Goal: Check status: Check status

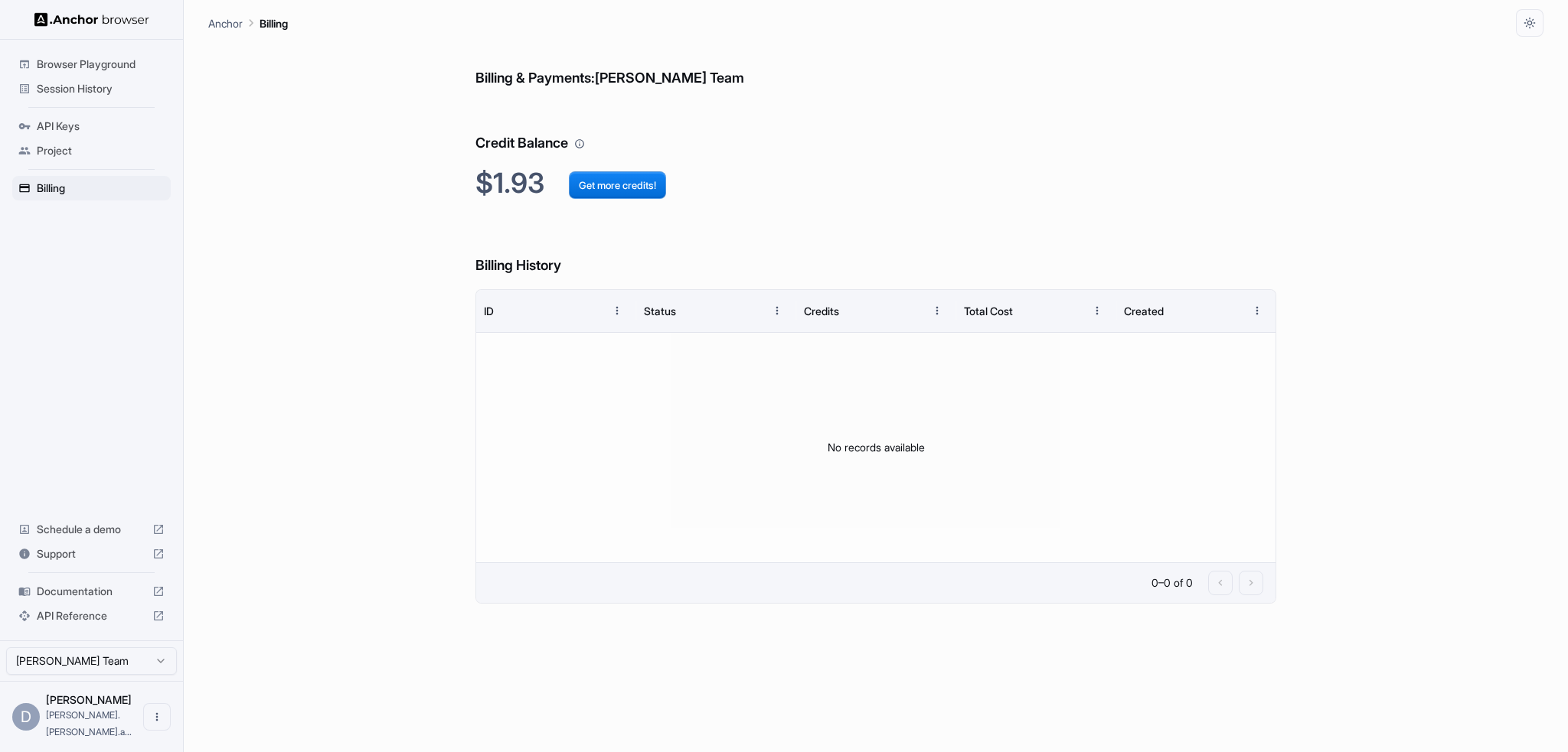
click at [930, 203] on div "Billing & Payments: Daniel Manco Team Credit Balance $1.93 Get more credits! Bi…" at bounding box center [876, 394] width 801 height 716
drag, startPoint x: 538, startPoint y: 181, endPoint x: 513, endPoint y: 180, distance: 25.0
click at [513, 180] on h2 "$1.76 Get more credits!" at bounding box center [876, 182] width 801 height 33
click at [76, 91] on span "Session History" at bounding box center [101, 89] width 128 height 16
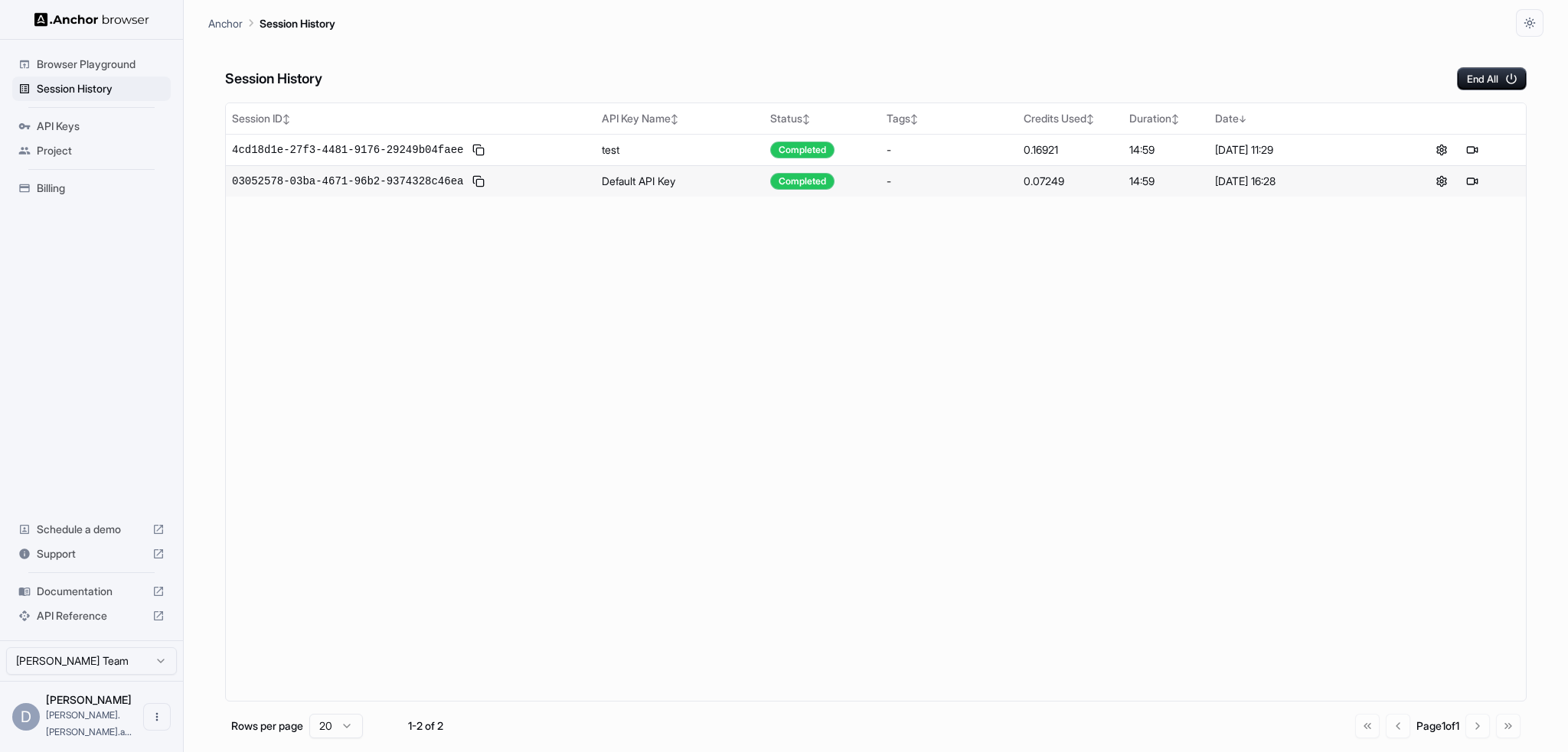
click at [333, 146] on span "4cd18d1e-27f3-4481-9176-29249b04faee" at bounding box center [347, 150] width 232 height 16
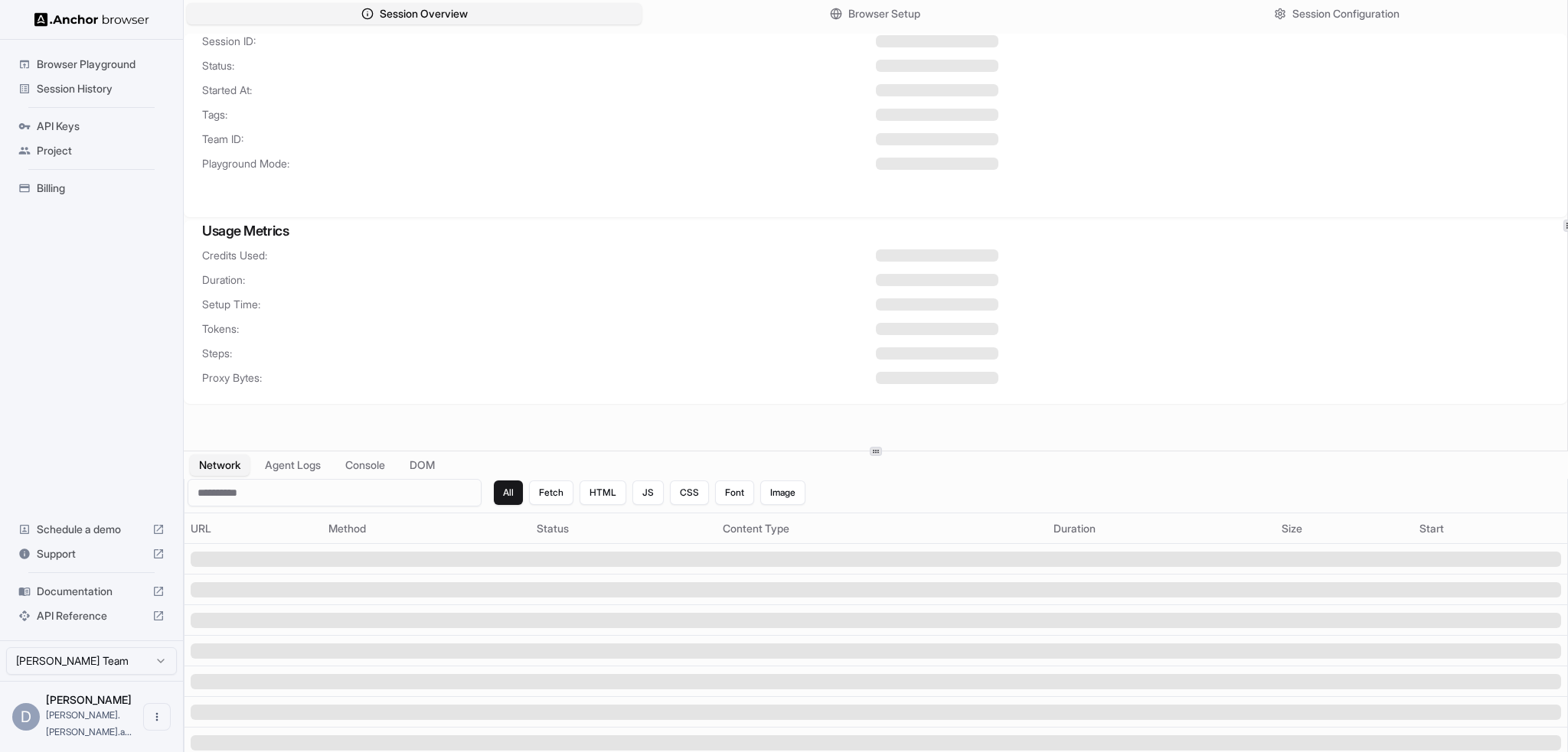
click at [69, 88] on span "Session History" at bounding box center [101, 89] width 128 height 16
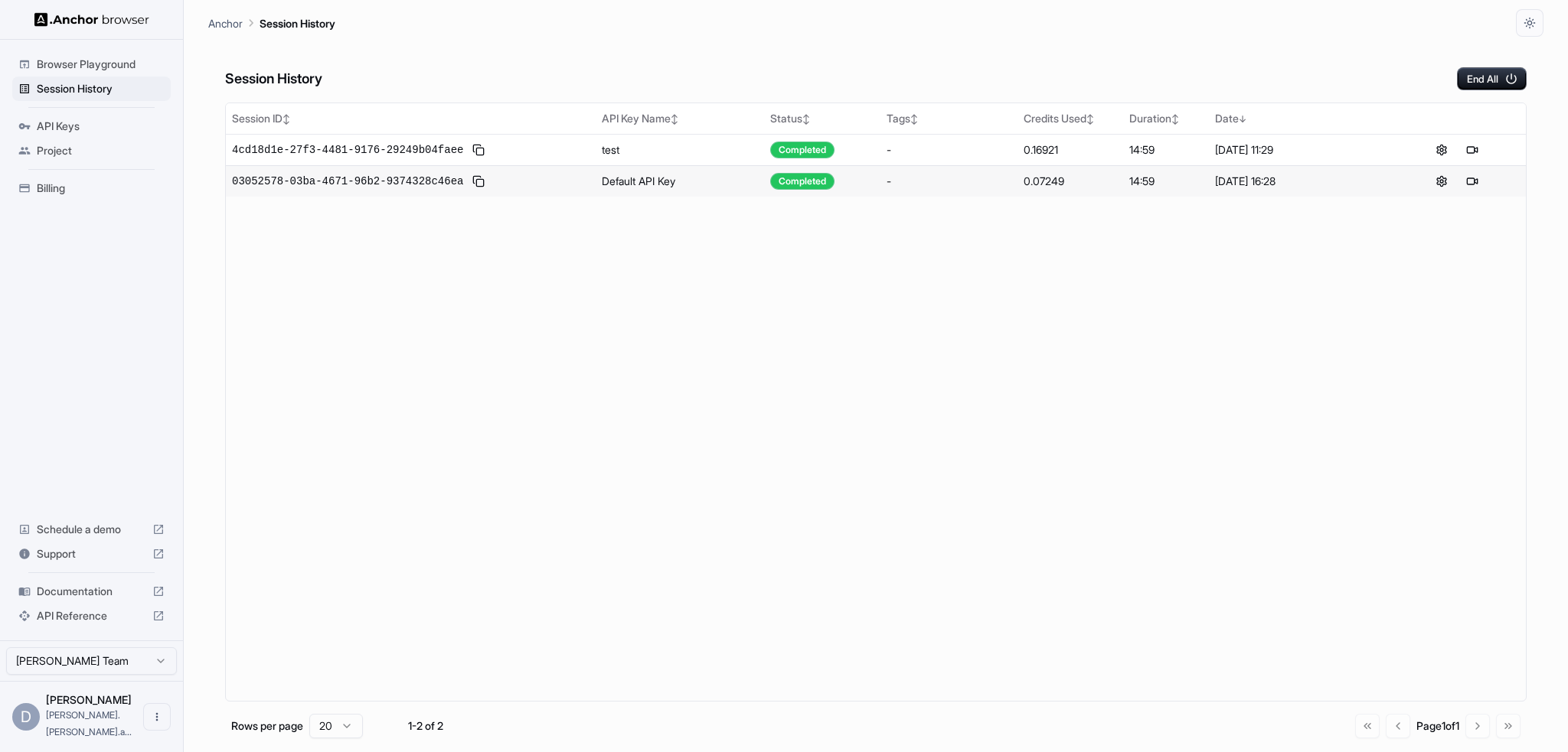
click at [327, 177] on span "03052578-03ba-4671-96b2-9374328c46ea" at bounding box center [347, 181] width 232 height 16
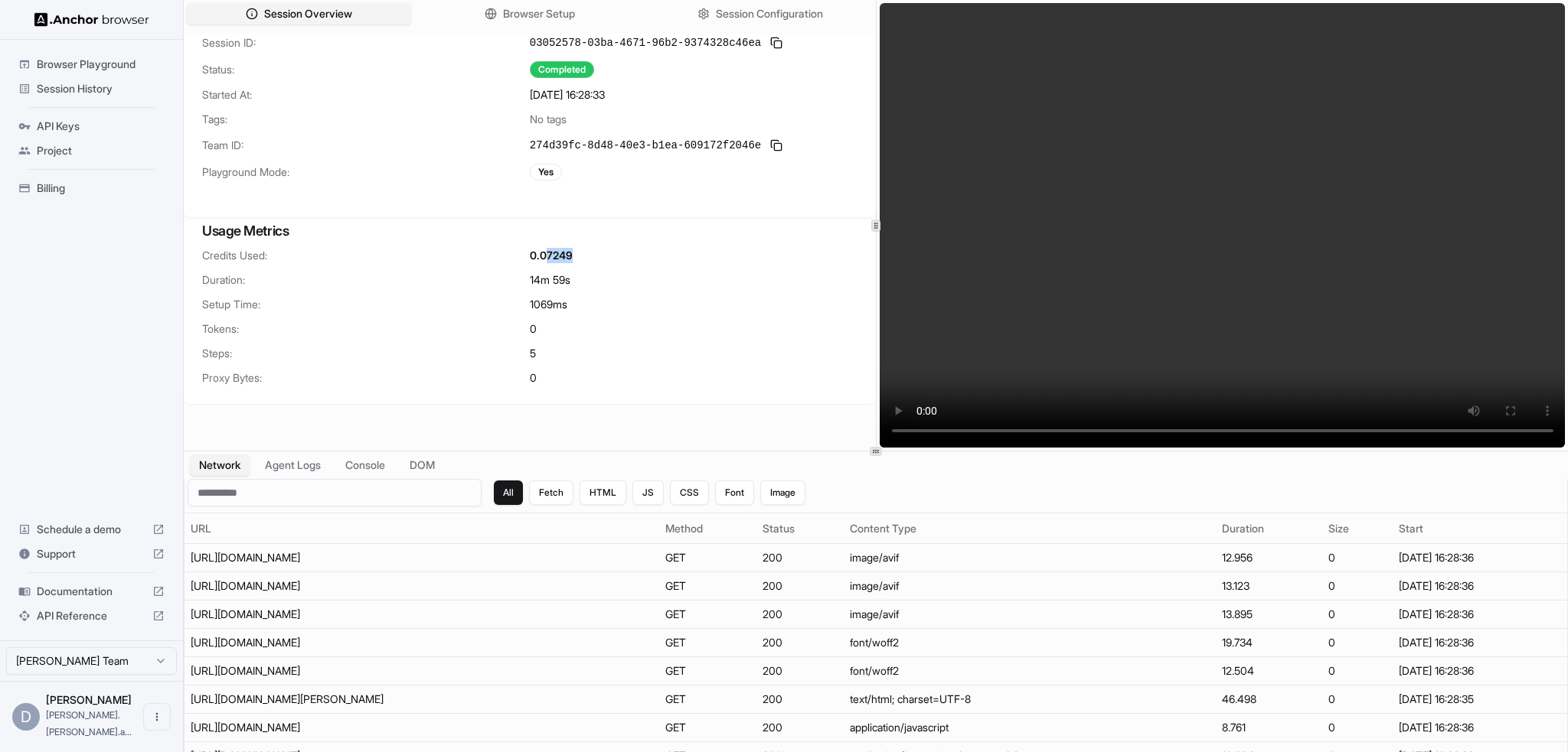
drag, startPoint x: 547, startPoint y: 253, endPoint x: 579, endPoint y: 253, distance: 32.0
click at [579, 253] on div "0.07249" at bounding box center [693, 256] width 327 height 16
click at [70, 88] on span "Session History" at bounding box center [101, 89] width 128 height 16
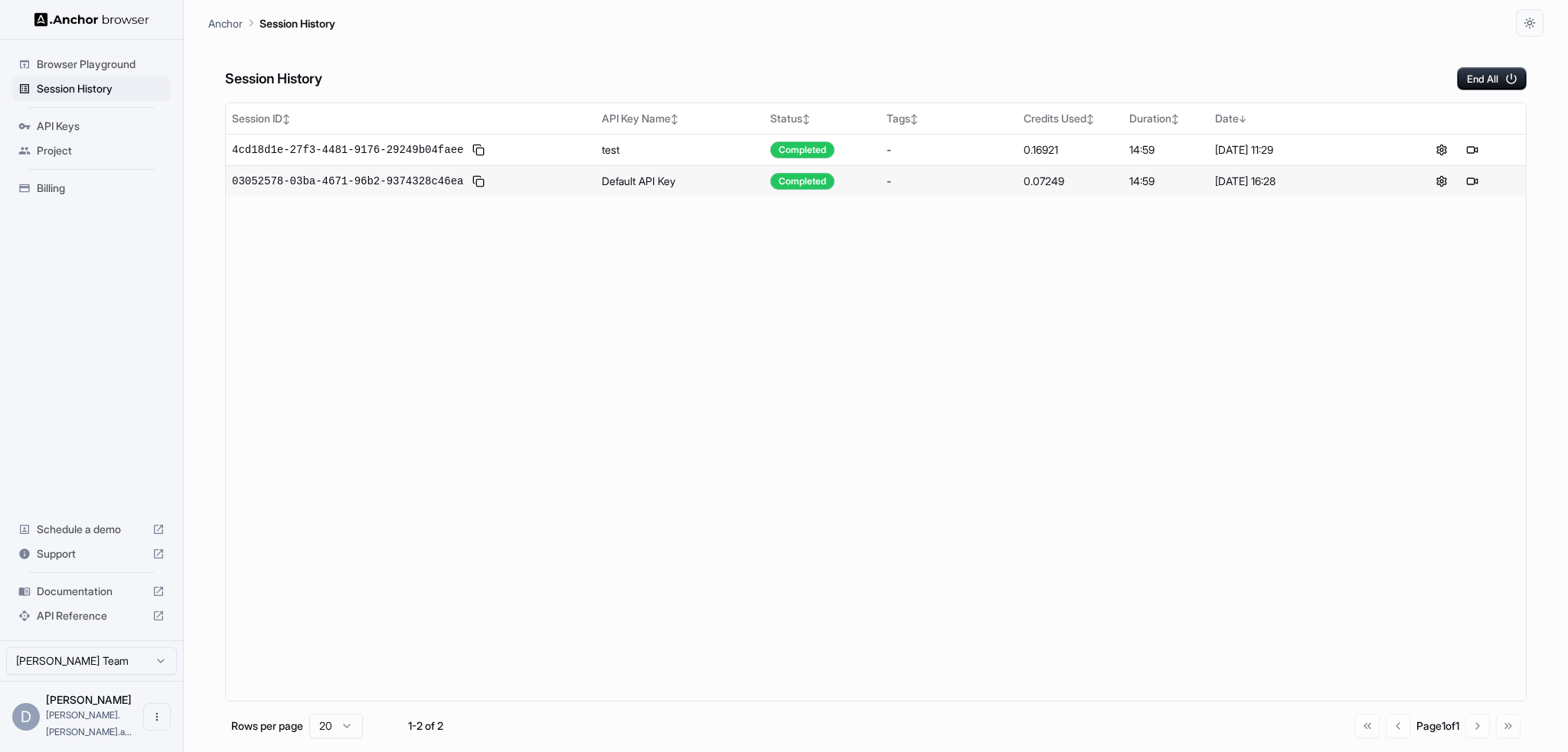
click at [365, 146] on span "4cd18d1e-27f3-4481-9176-29249b04faee" at bounding box center [347, 150] width 232 height 16
click at [49, 189] on span "Billing" at bounding box center [101, 188] width 128 height 16
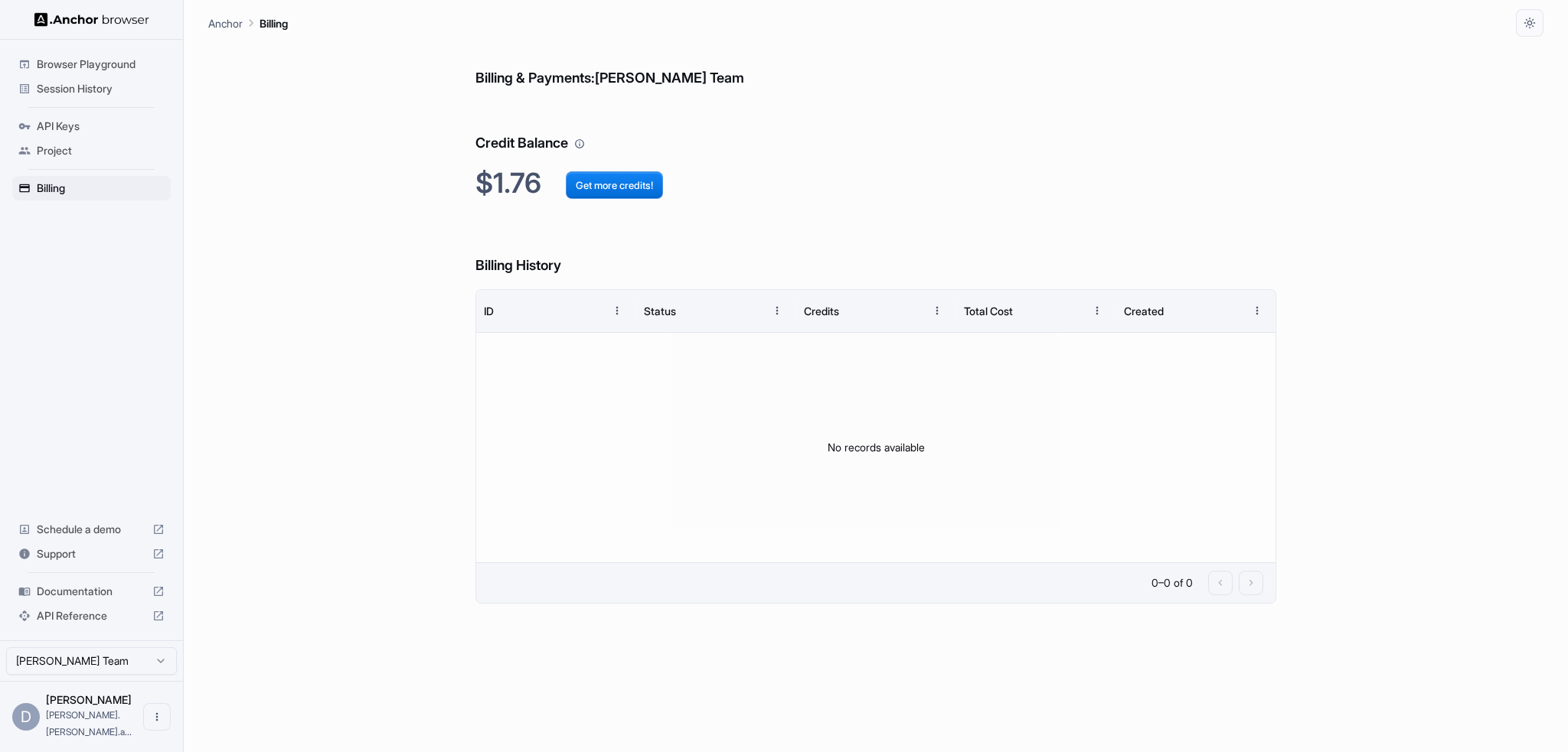
click at [636, 190] on button "Get more credits!" at bounding box center [614, 185] width 98 height 28
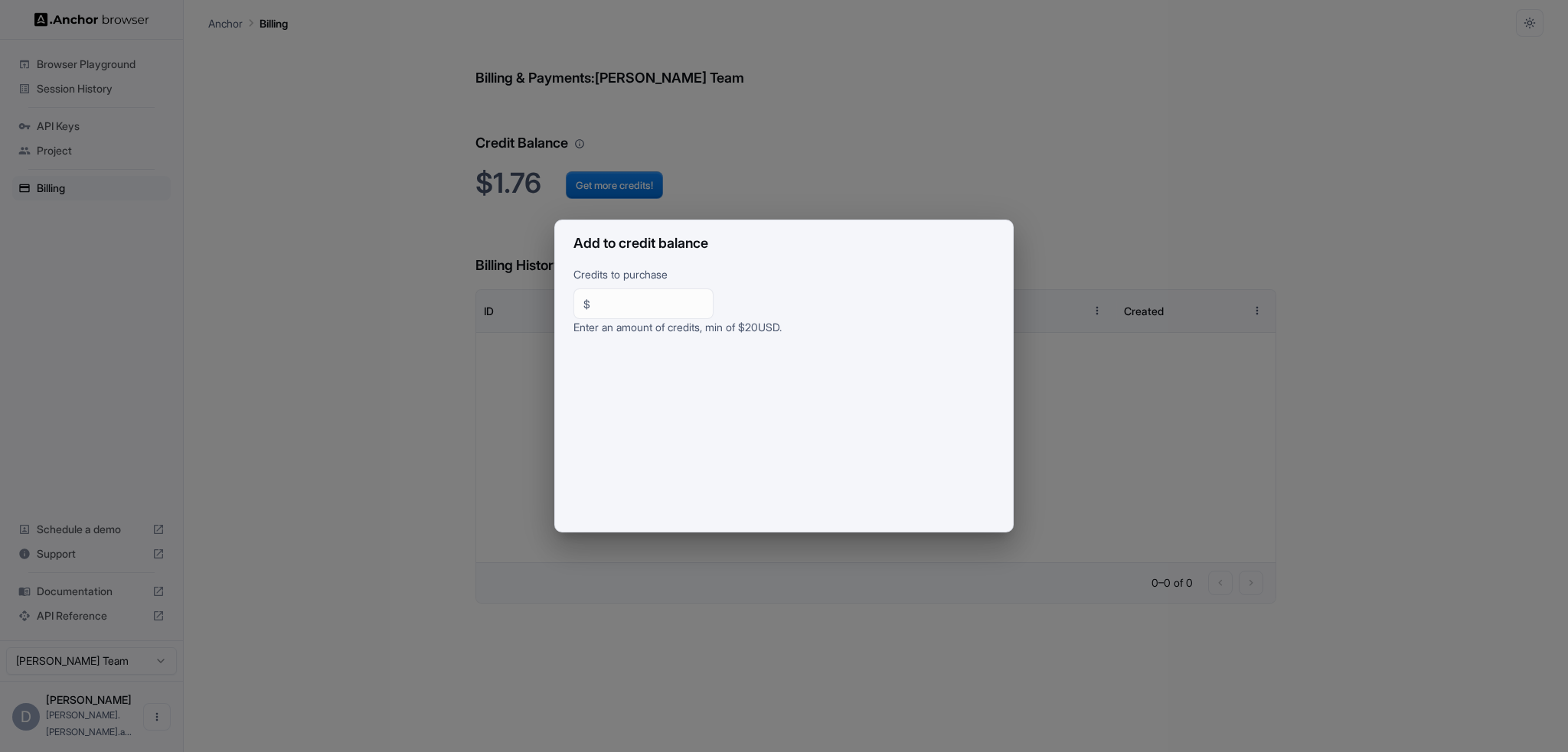
click at [1011, 137] on div "Add to credit balance Credits to purchase $ ** ​ Enter an amount of credits, mi…" at bounding box center [784, 376] width 1568 height 752
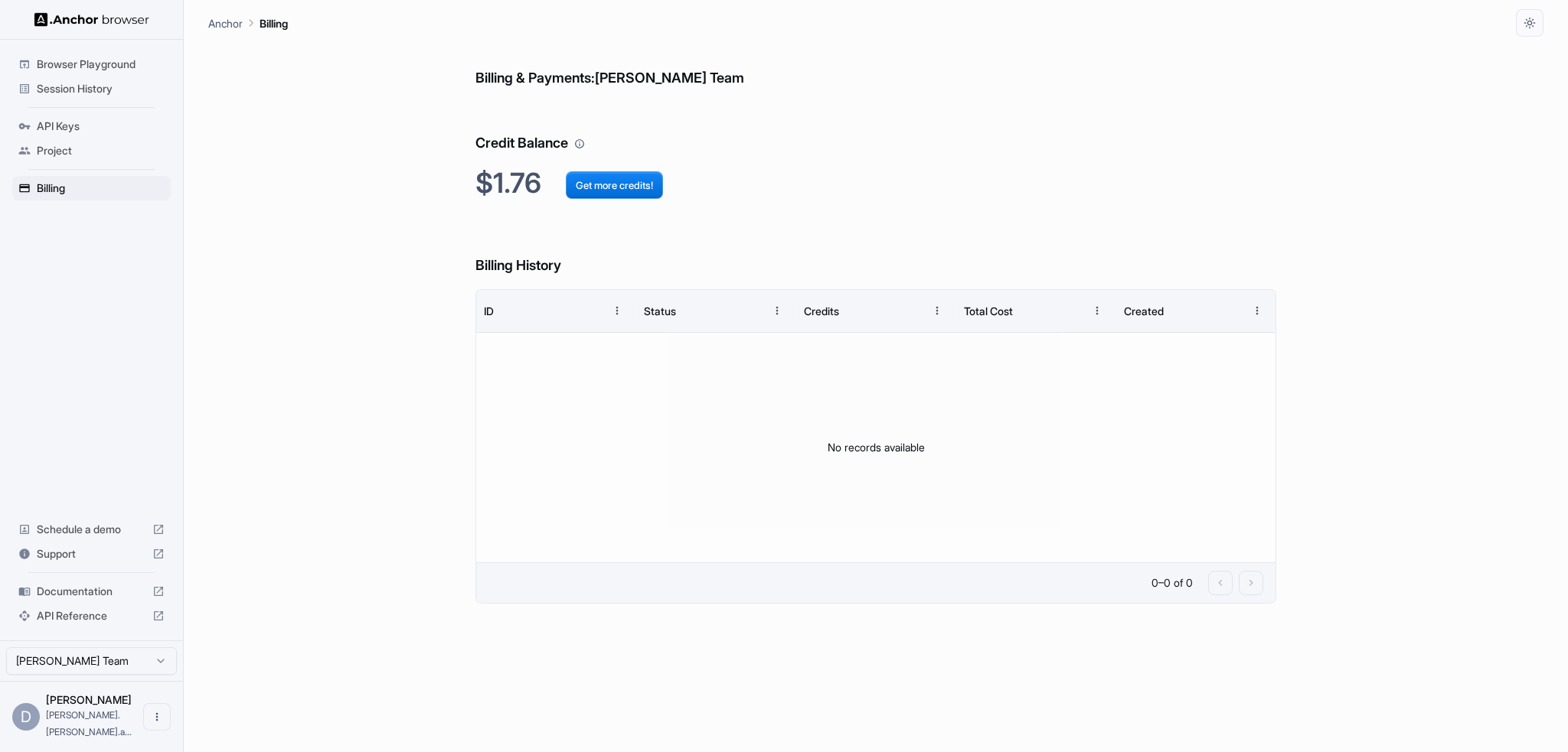
click at [43, 146] on span "Project" at bounding box center [101, 151] width 128 height 16
